Goal: Information Seeking & Learning: Learn about a topic

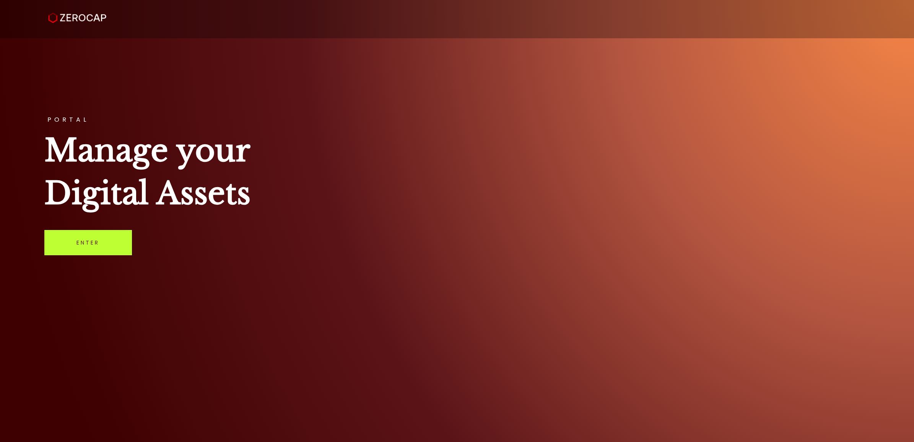
click at [108, 245] on link "Enter" at bounding box center [88, 242] width 88 height 25
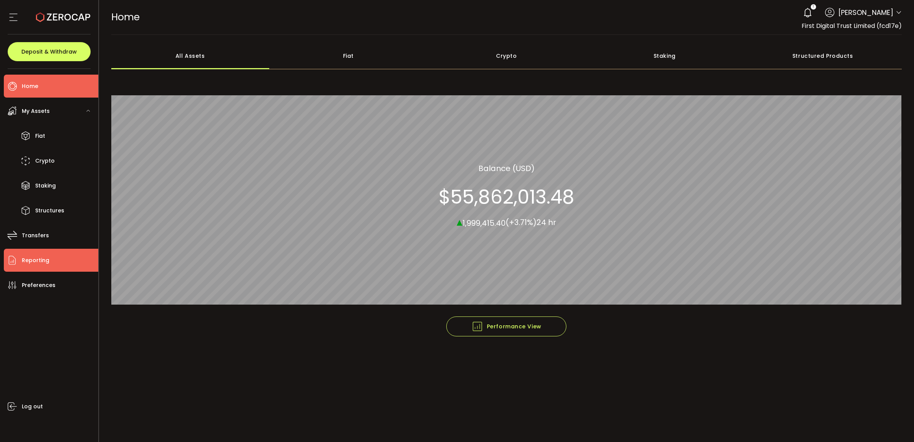
click at [50, 254] on li "Reporting" at bounding box center [51, 260] width 94 height 23
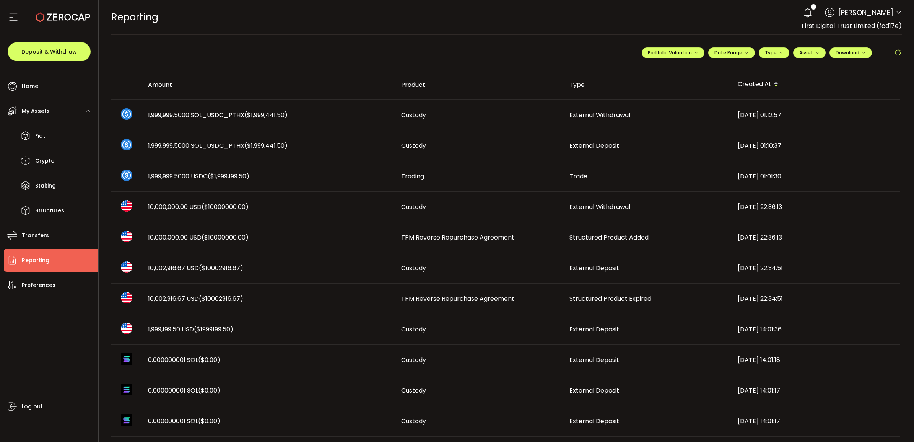
scroll to position [96, 0]
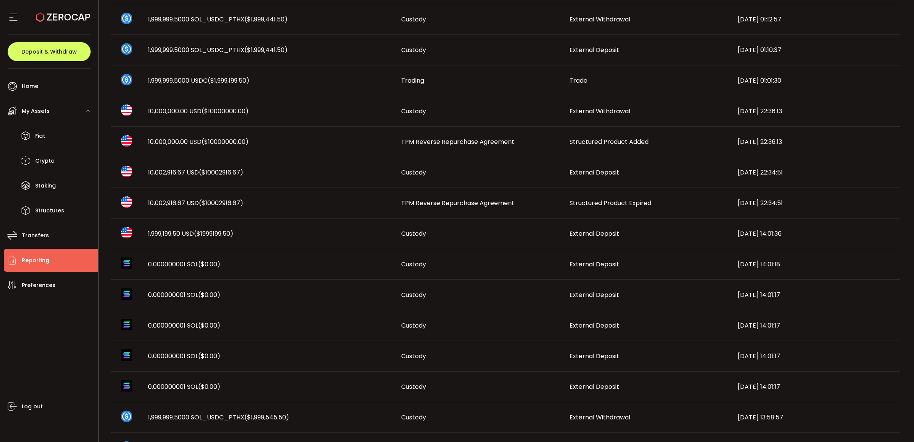
click at [176, 201] on span "10,002,916.67 USD ($10002916.67)" at bounding box center [195, 203] width 95 height 9
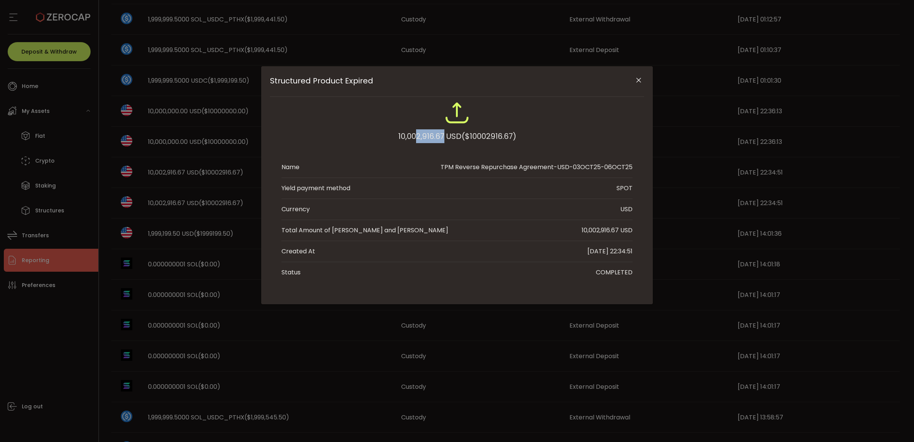
drag, startPoint x: 415, startPoint y: 136, endPoint x: 442, endPoint y: 137, distance: 26.8
click at [442, 137] on div "10,002,916.67 USD ($10002916.67)" at bounding box center [457, 136] width 118 height 14
copy div "2,916.67"
click at [641, 78] on icon "Close" at bounding box center [639, 80] width 8 height 8
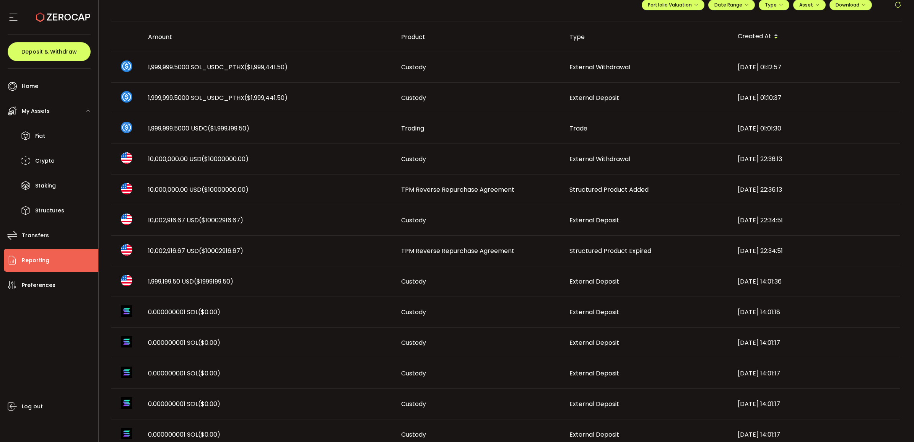
scroll to position [0, 0]
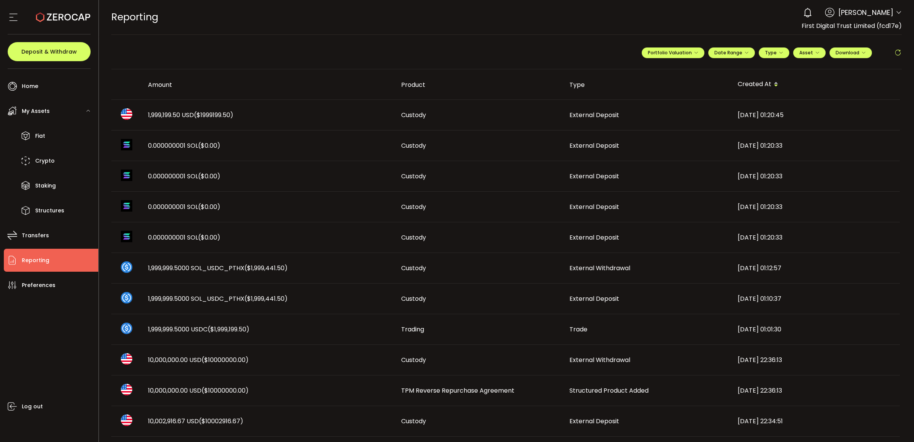
drag, startPoint x: 177, startPoint y: 112, endPoint x: 182, endPoint y: 113, distance: 5.0
click at [177, 112] on span "1,999,199.50 USD ($1999199.50)" at bounding box center [190, 115] width 85 height 9
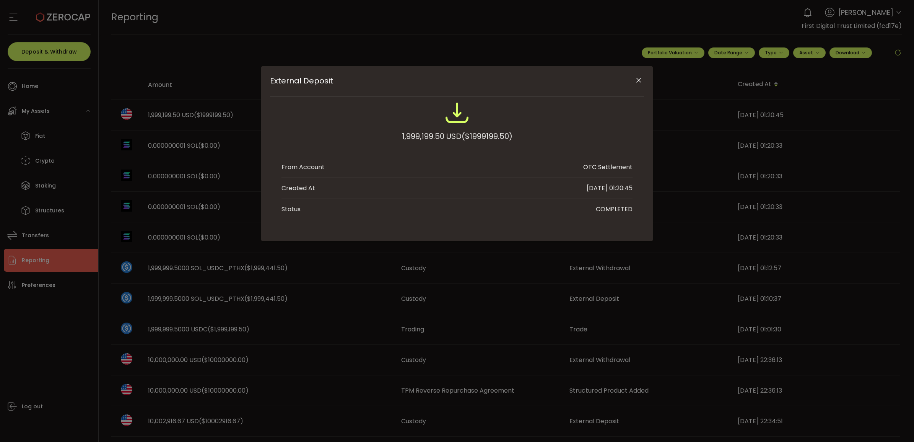
click at [419, 131] on div "1,999,199.50 USD ($1999199.50)" at bounding box center [457, 136] width 111 height 14
copy div "1,999,199.50"
click at [634, 80] on button "Close" at bounding box center [638, 80] width 13 height 13
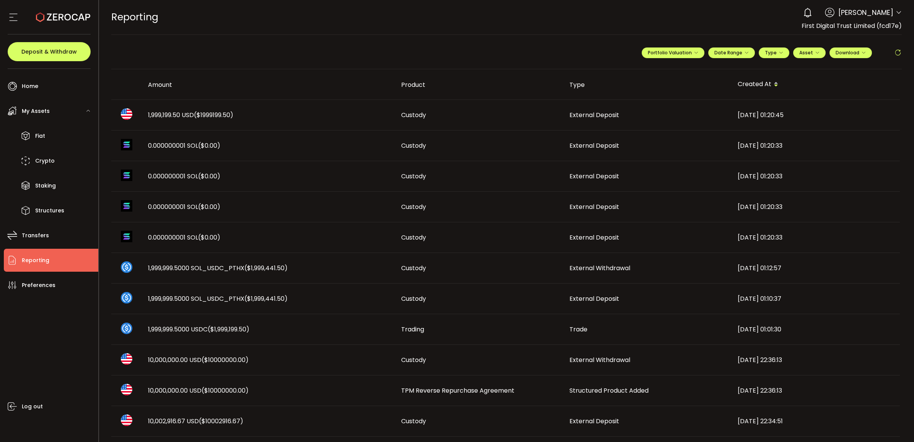
scroll to position [143, 0]
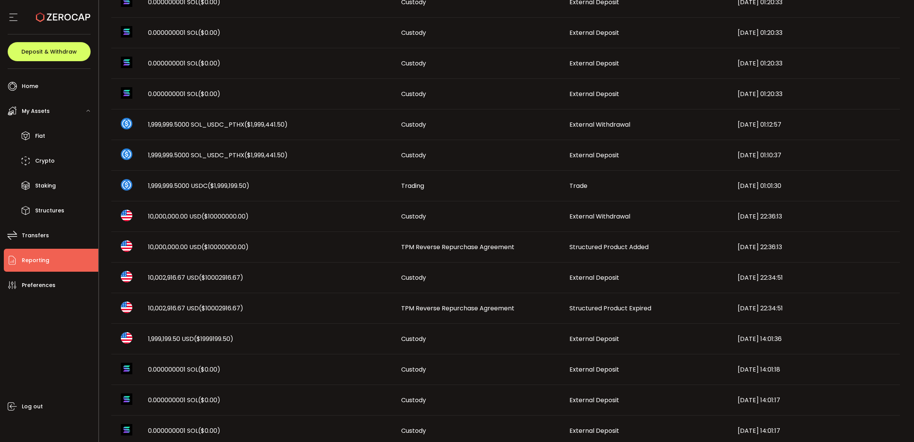
click at [167, 310] on span "10,002,916.67 USD ($10002916.67)" at bounding box center [195, 308] width 95 height 9
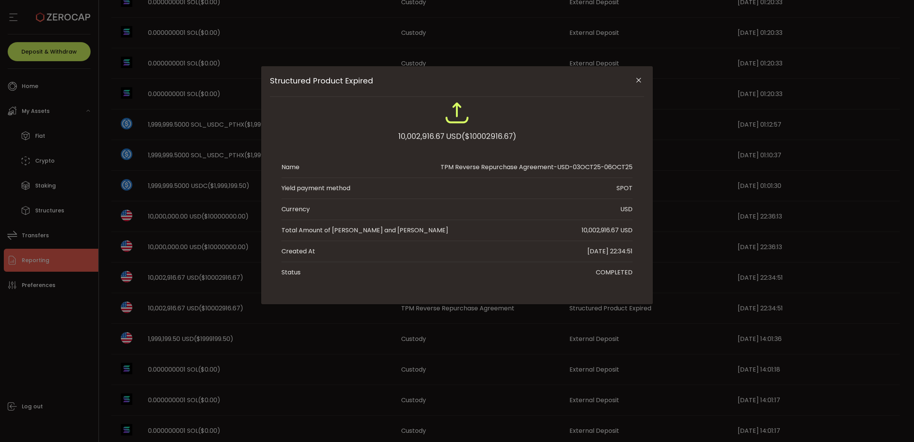
drag, startPoint x: 597, startPoint y: 232, endPoint x: 617, endPoint y: 231, distance: 19.9
click at [617, 231] on div "10,002,916.67 USD" at bounding box center [607, 230] width 51 height 9
drag, startPoint x: 617, startPoint y: 231, endPoint x: 612, endPoint y: 229, distance: 4.6
click at [612, 229] on div "10,002,916.67 USD" at bounding box center [607, 230] width 51 height 9
drag, startPoint x: 597, startPoint y: 230, endPoint x: 620, endPoint y: 230, distance: 23.0
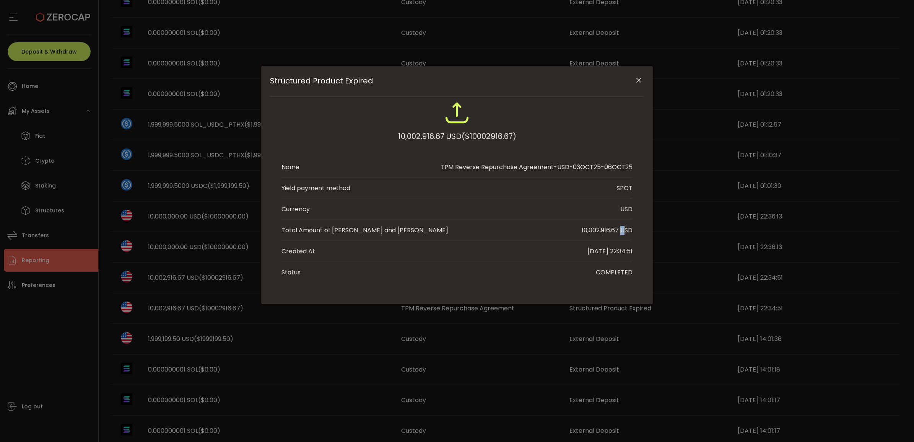
click at [620, 230] on div "10,002,916.67 USD" at bounding box center [607, 230] width 51 height 9
copy div "2,916.67"
click at [638, 79] on icon "Close" at bounding box center [639, 80] width 8 height 8
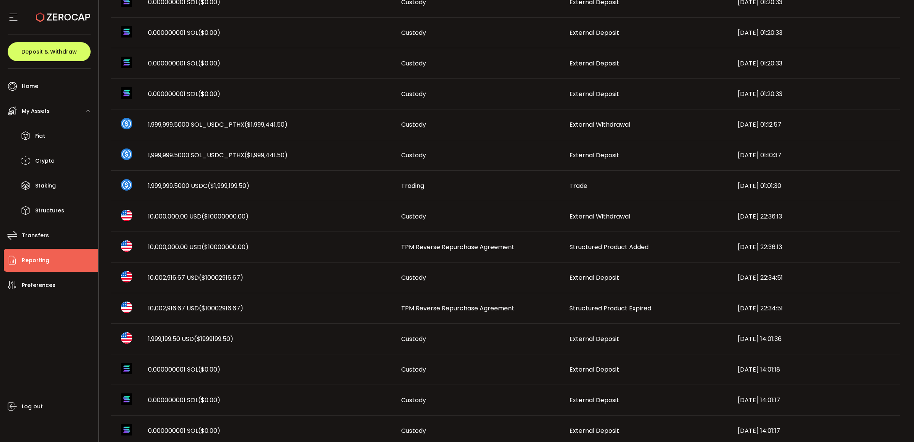
click at [183, 211] on td "10,000,000.00 USD ($10000000.00)" at bounding box center [268, 216] width 253 height 31
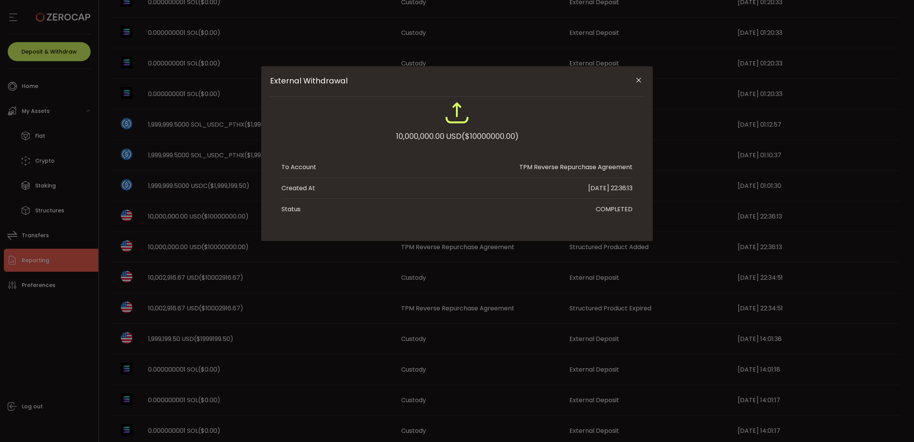
drag, startPoint x: 295, startPoint y: 297, endPoint x: 544, endPoint y: 142, distance: 293.7
click at [295, 297] on div "External Withdrawal 10,000,000.00 USD ($10000000.00) To Account TPM Reverse Rep…" at bounding box center [457, 221] width 914 height 442
click at [641, 79] on icon "Close" at bounding box center [639, 80] width 8 height 8
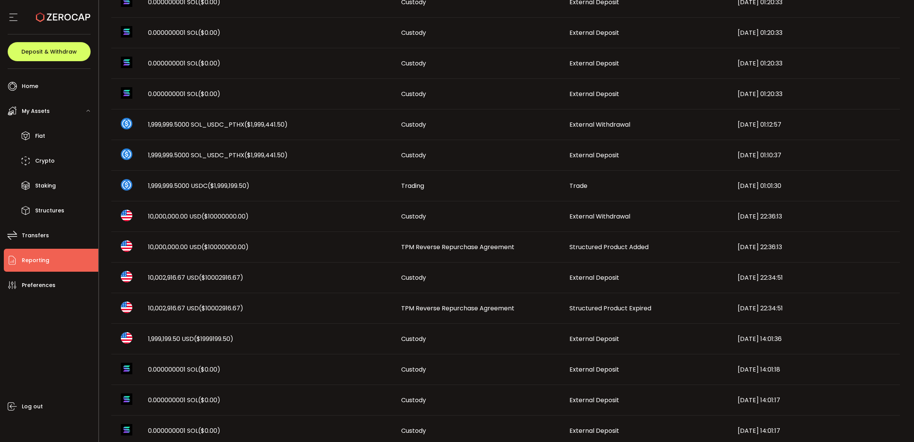
click at [159, 251] on span "10,000,000.00 USD ($10000000.00)" at bounding box center [198, 246] width 101 height 9
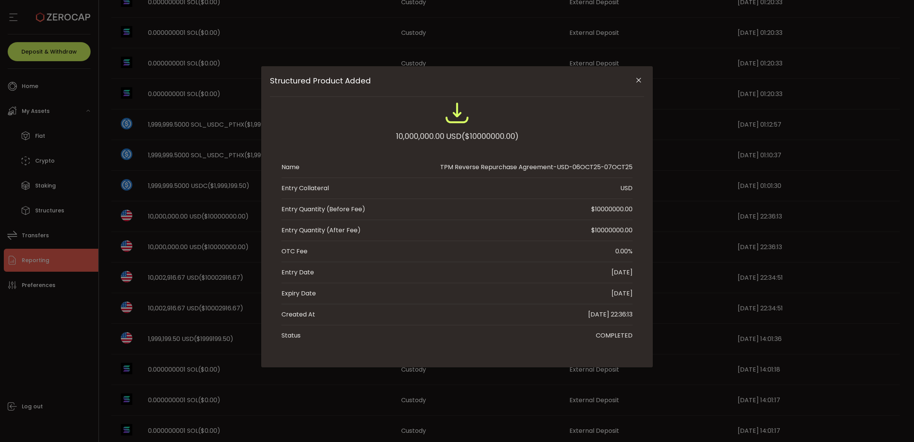
click at [161, 246] on div "Structured Product Added 10,000,000.00 USD ($10000000.00) Name TPM Reverse Repu…" at bounding box center [457, 221] width 914 height 442
click at [636, 79] on icon "Close" at bounding box center [639, 80] width 8 height 8
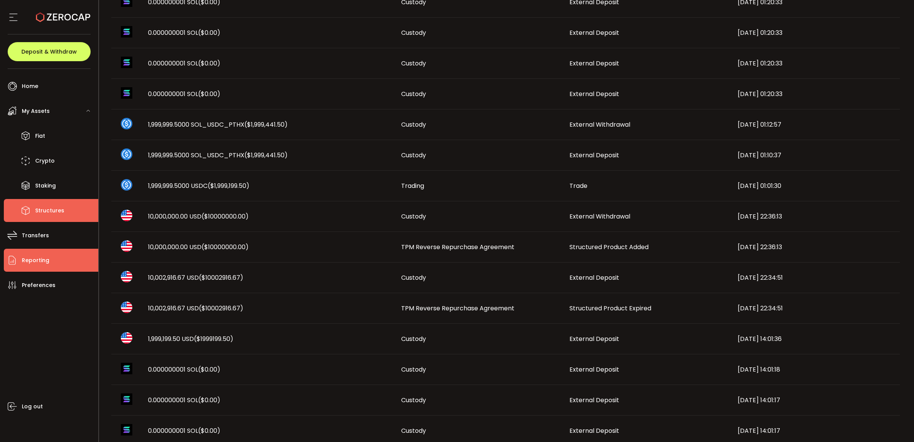
click at [58, 213] on span "Structures" at bounding box center [49, 210] width 29 height 11
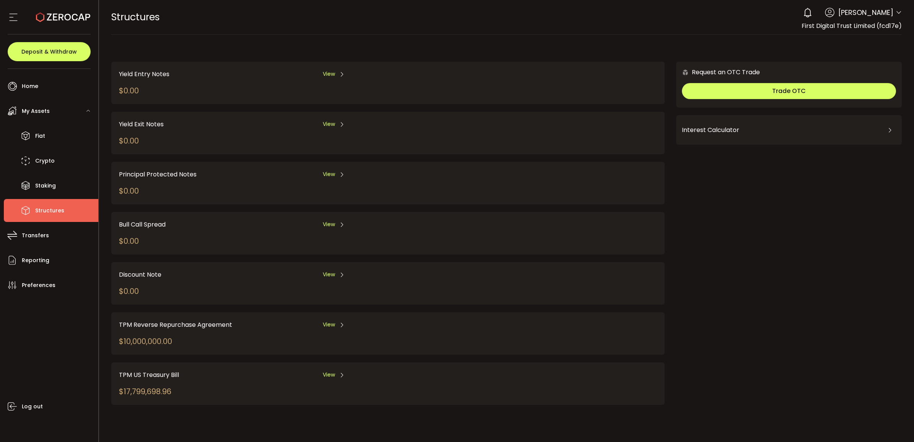
click at [327, 316] on div "TPM Reverse Repurchase Agreement View $10,000,000.00" at bounding box center [387, 333] width 553 height 42
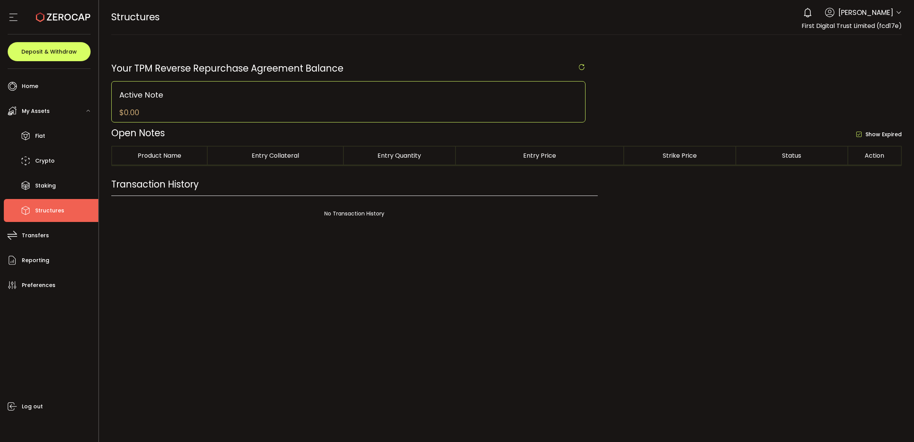
click at [328, 320] on div at bounding box center [506, 221] width 815 height 442
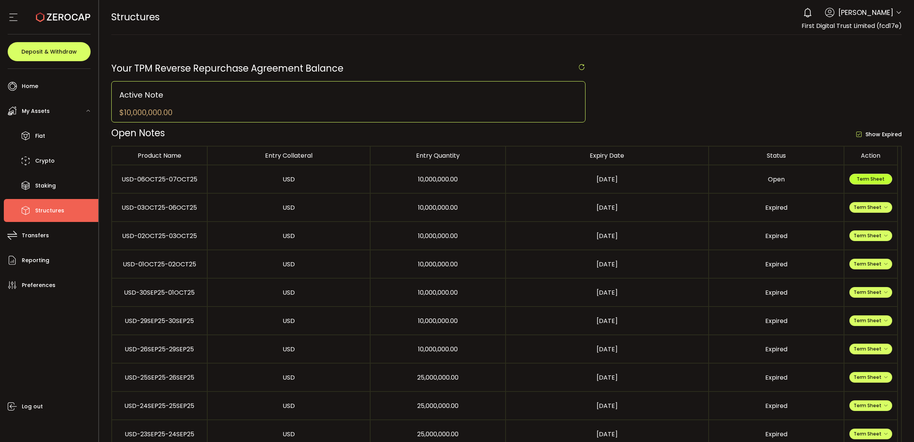
click at [870, 179] on span "Term Sheet" at bounding box center [871, 179] width 28 height 7
click at [26, 133] on icon at bounding box center [25, 135] width 11 height 11
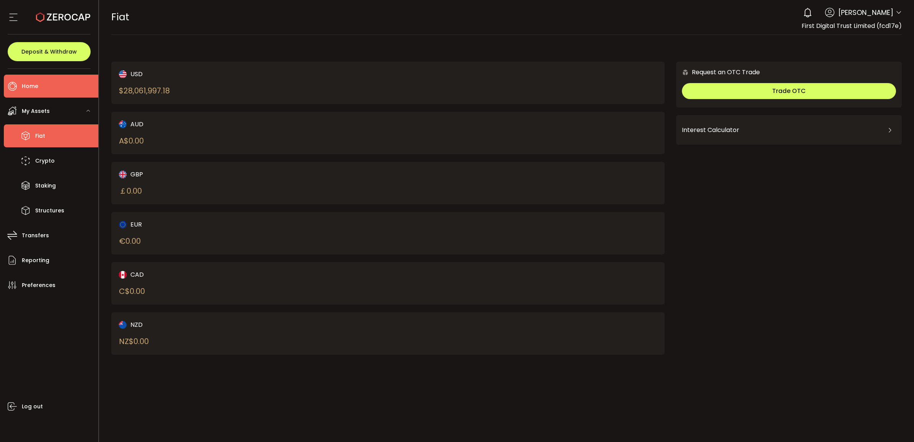
click at [49, 85] on li "Home" at bounding box center [51, 86] width 94 height 23
